Goal: Navigation & Orientation: Find specific page/section

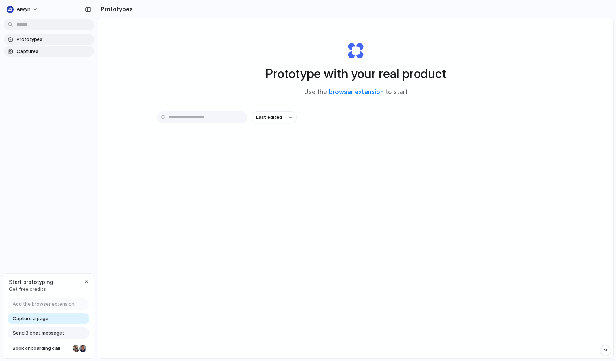
click at [36, 51] on span "Captures" at bounding box center [54, 51] width 75 height 7
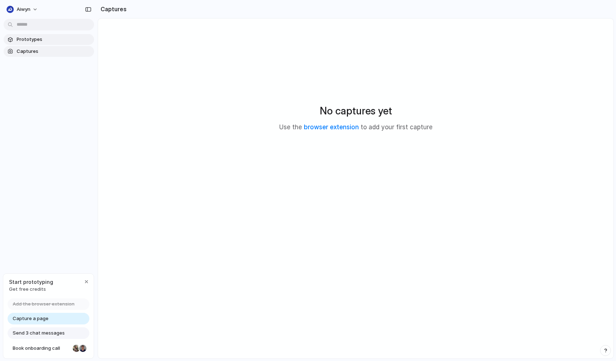
click at [35, 39] on span "Prototypes" at bounding box center [54, 39] width 75 height 7
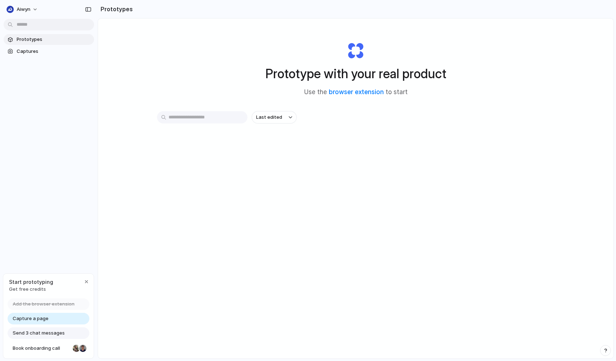
click at [63, 236] on div "Aiwyn Prototypes Captures Start prototyping Get free credits Add the browser ex…" at bounding box center [49, 180] width 98 height 361
